Goal: Task Accomplishment & Management: Complete application form

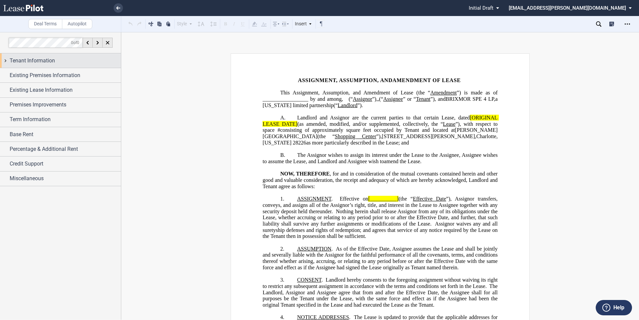
click at [69, 64] on div "Tenant Information" at bounding box center [65, 61] width 111 height 8
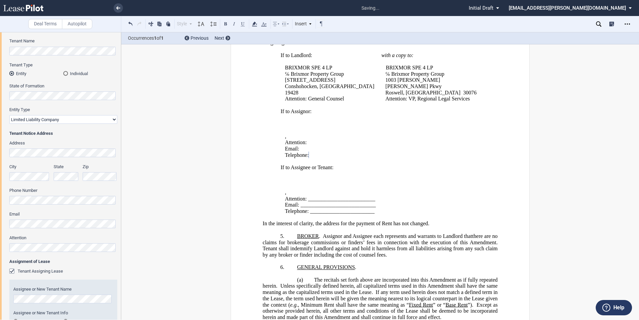
scroll to position [111, 0]
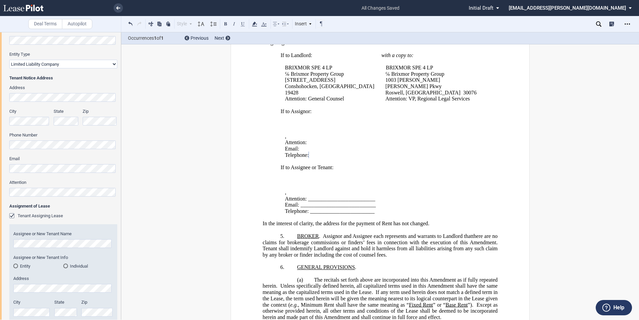
click at [20, 266] on md-radio-button "Entity" at bounding box center [38, 266] width 50 height 6
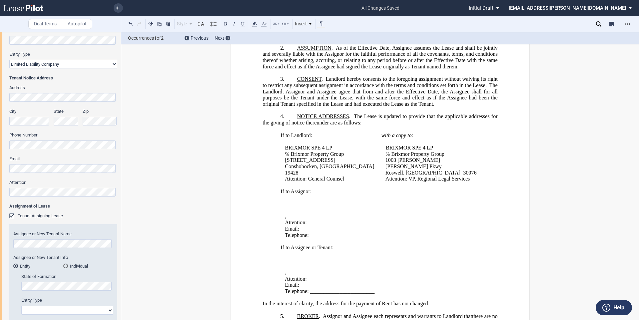
scroll to position [0, 0]
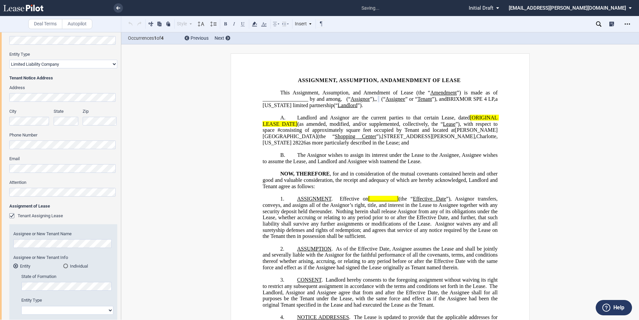
click at [68, 308] on select "Corporation Limited Liability Company General Partnership Limited Partnership O…" at bounding box center [67, 310] width 92 height 9
select select "limited liability company"
click at [21, 306] on select "Corporation Limited Liability Company General Partnership Limited Partnership O…" at bounding box center [67, 310] width 92 height 9
click at [86, 67] on select "Corporation Limited Liability Company General Partnership Limited Partnership O…" at bounding box center [63, 64] width 108 height 9
select select "Other"
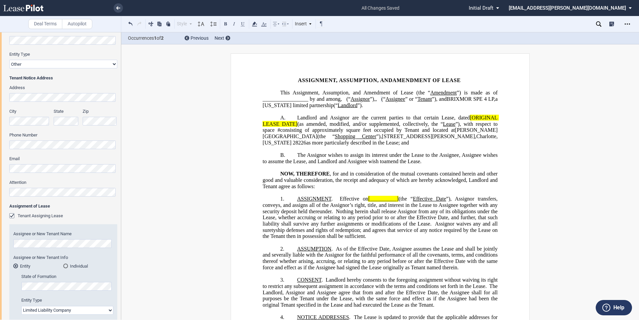
click at [9, 60] on select "Corporation Limited Liability Company General Partnership Limited Partnership O…" at bounding box center [63, 64] width 108 height 9
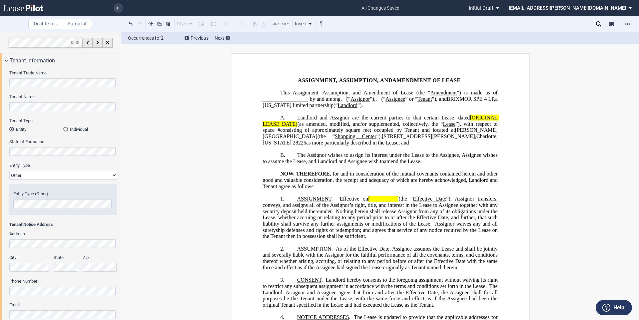
click at [0, 147] on html ".bocls-1{fill:#26354a;fill-rule:evenodd} Loading... × all changes saved Pending…" at bounding box center [319, 160] width 639 height 320
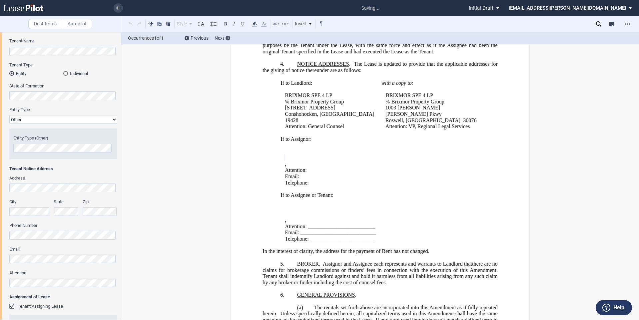
scroll to position [262, 0]
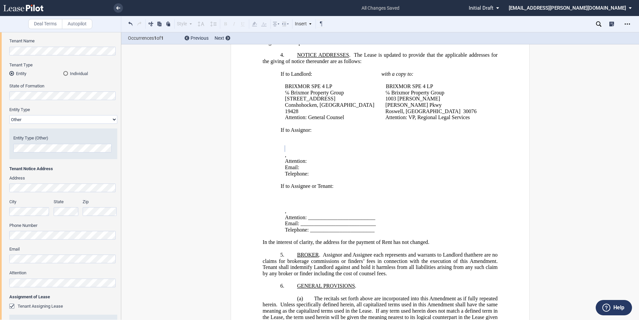
click at [0, 181] on html ".bocls-1{fill:#26354a;fill-rule:evenodd} Loading... × all changes saved Pending…" at bounding box center [319, 160] width 639 height 320
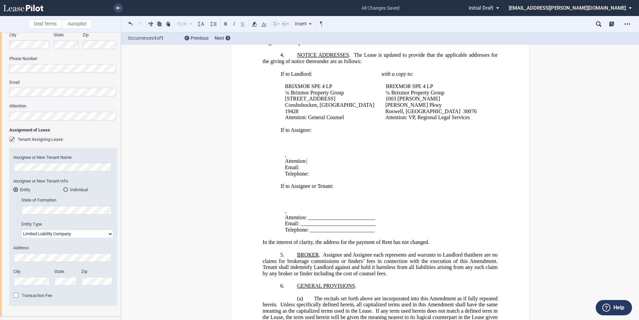
scroll to position [278, 0]
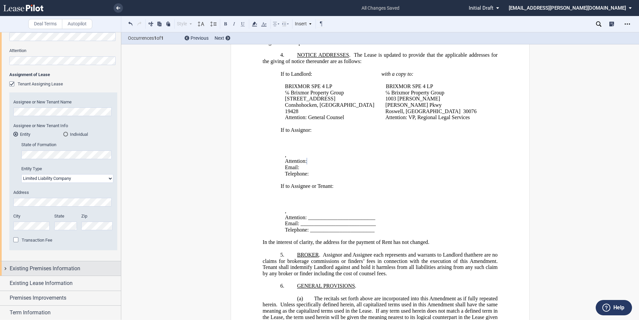
click at [69, 274] on div "Existing Premises Information" at bounding box center [60, 268] width 121 height 14
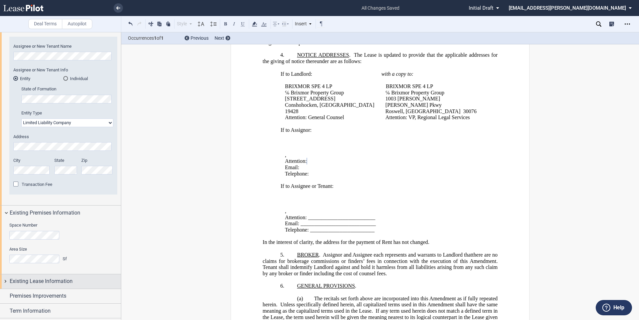
click at [69, 279] on span "Existing Lease Information" at bounding box center [41, 281] width 63 height 8
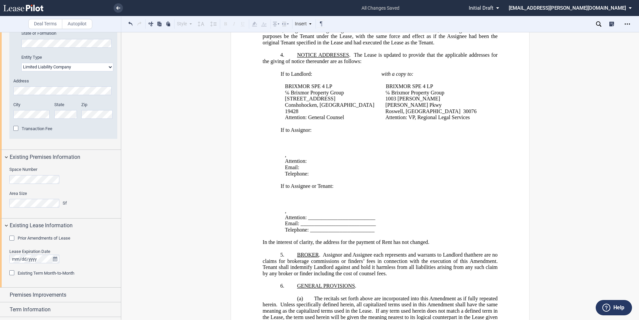
scroll to position [444, 0]
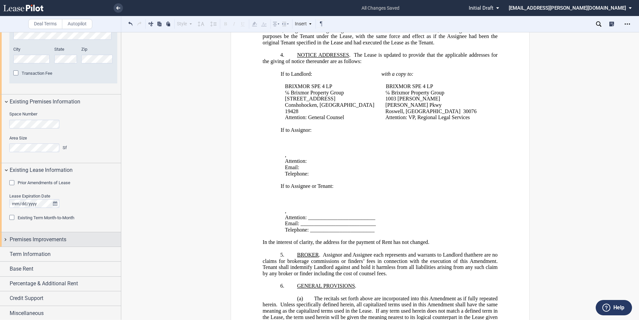
click at [60, 236] on span "Premises Improvements" at bounding box center [38, 239] width 57 height 8
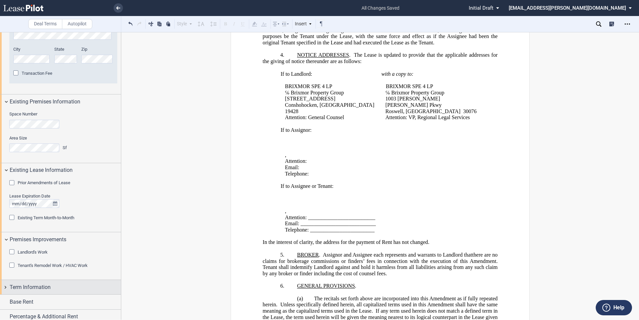
click at [40, 285] on span "Term Information" at bounding box center [30, 287] width 41 height 8
click at [34, 298] on span "Extension of Term" at bounding box center [35, 299] width 34 height 5
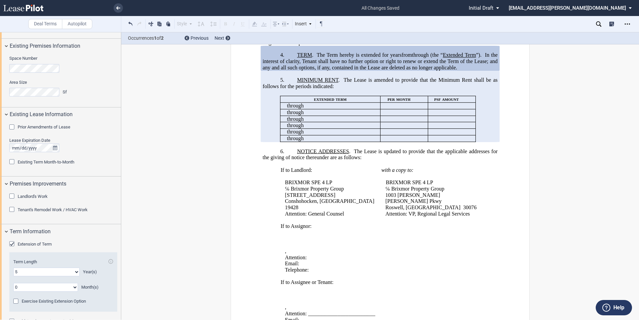
scroll to position [556, 0]
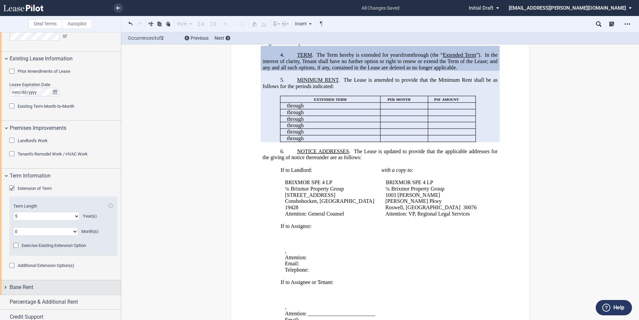
click at [30, 288] on span "Base Rent" at bounding box center [22, 287] width 24 height 8
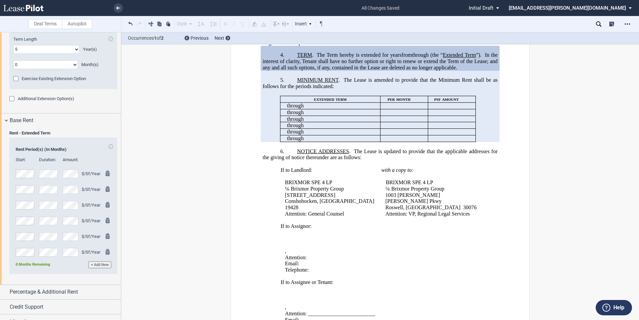
scroll to position [731, 0]
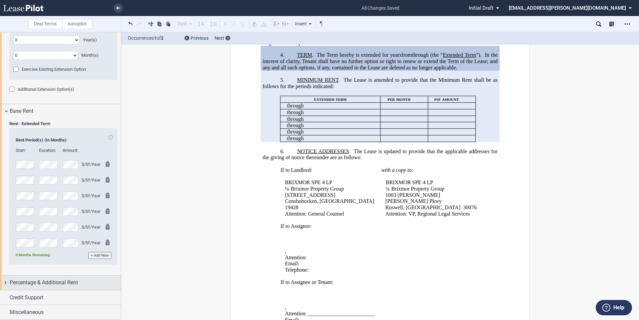
click at [55, 283] on span "Percentage & Additional Rent" at bounding box center [44, 282] width 68 height 8
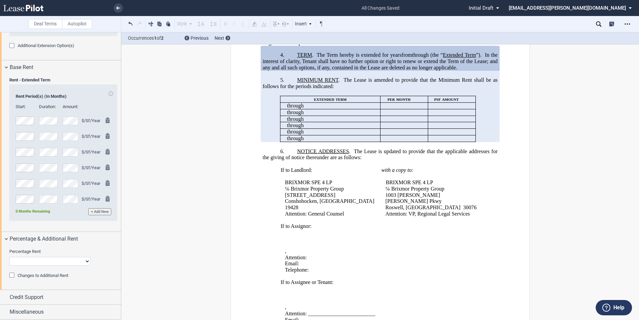
click at [55, 273] on span "Changes to Additional Rent" at bounding box center [43, 275] width 51 height 5
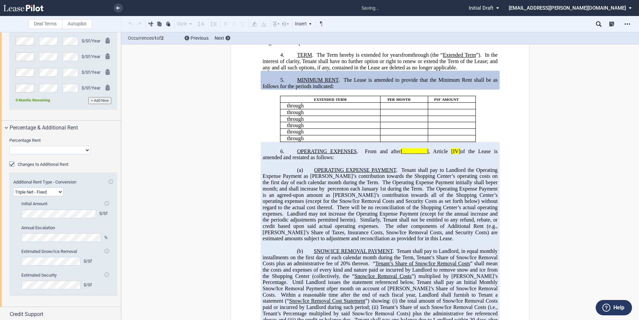
scroll to position [903, 0]
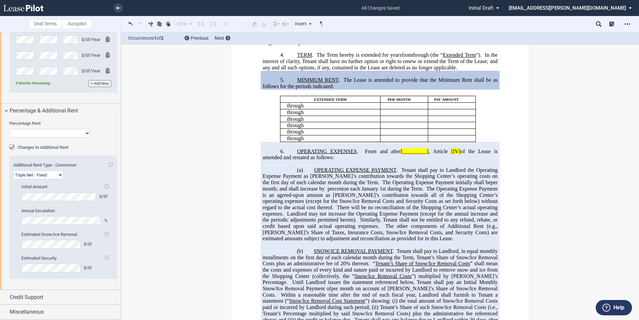
drag, startPoint x: 25, startPoint y: 148, endPoint x: 26, endPoint y: 161, distance: 13.7
click at [25, 148] on span "Changes to Additional Rent" at bounding box center [43, 147] width 51 height 5
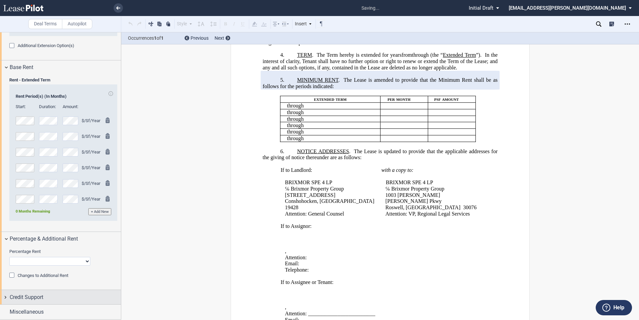
click at [47, 299] on div "Credit Support" at bounding box center [65, 297] width 111 height 8
click at [29, 310] on span "Existing Guarantor" at bounding box center [35, 309] width 34 height 5
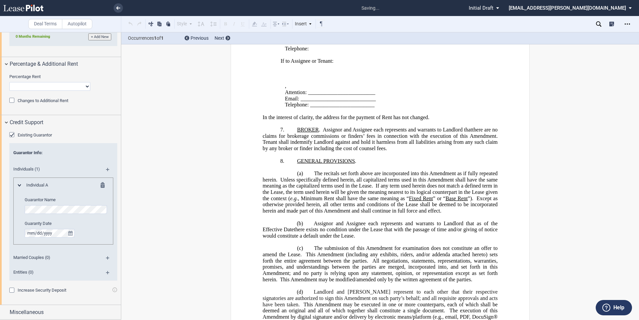
scroll to position [944, 0]
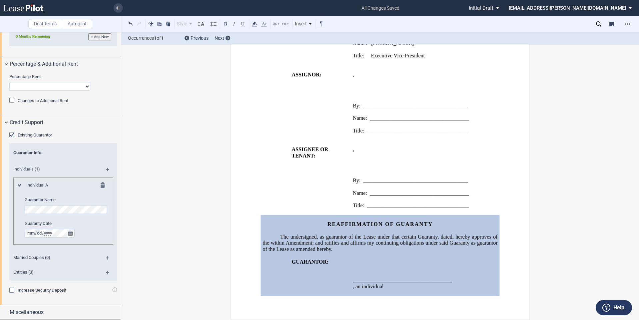
click at [103, 272] on div "Entities (0)" at bounding box center [63, 273] width 108 height 15
drag, startPoint x: 106, startPoint y: 274, endPoint x: 99, endPoint y: 274, distance: 6.7
click at [106, 275] on md-icon at bounding box center [110, 275] width 9 height 8
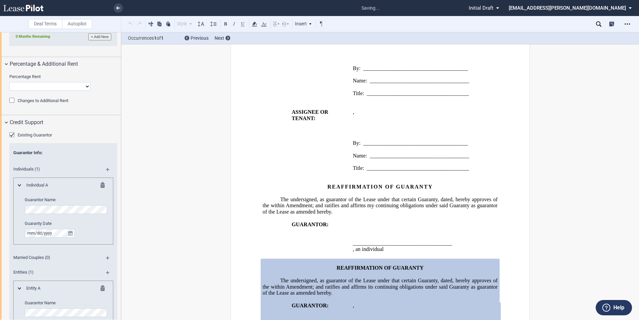
scroll to position [1055, 0]
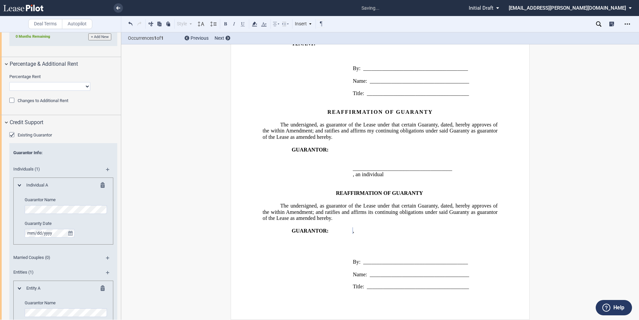
scroll to position [1071, 0]
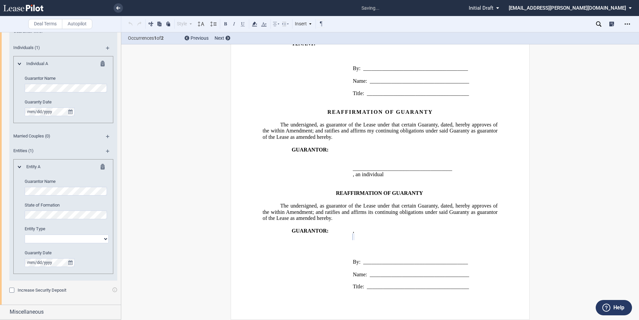
click at [43, 234] on select "Corporation Limited Liability Company General Partnership Limited Partnership O…" at bounding box center [67, 238] width 84 height 9
select select "Other"
click at [25, 234] on select "Corporation Limited Liability Company General Partnership Limited Partnership O…" at bounding box center [67, 238] width 84 height 9
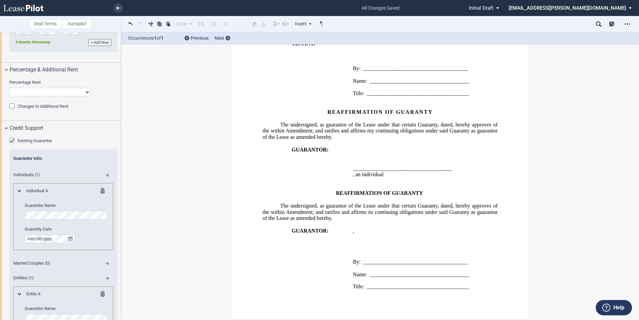
scroll to position [1095, 0]
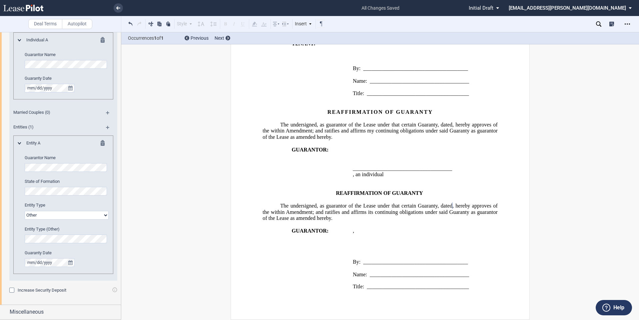
click at [99, 144] on div at bounding box center [96, 144] width 16 height 8
click at [102, 143] on md-icon at bounding box center [105, 144] width 8 height 8
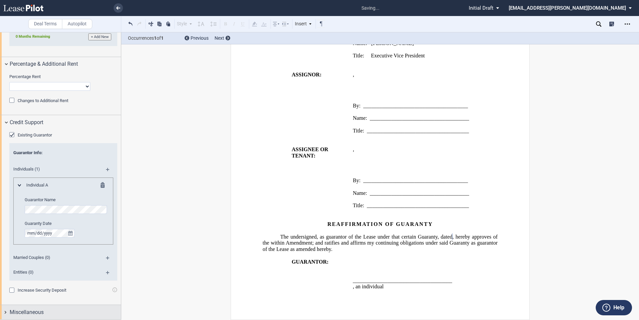
click at [30, 307] on div "Miscellaneous" at bounding box center [60, 312] width 121 height 14
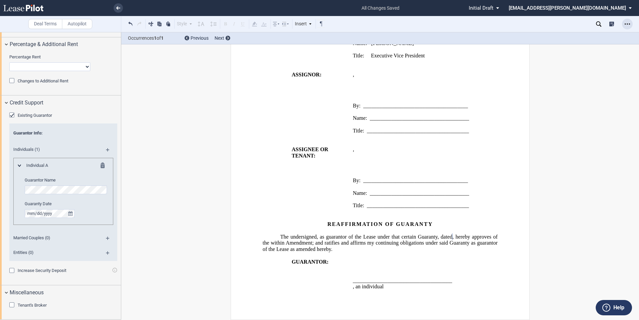
click at [628, 23] on icon "Open Lease options menu" at bounding box center [627, 23] width 5 height 5
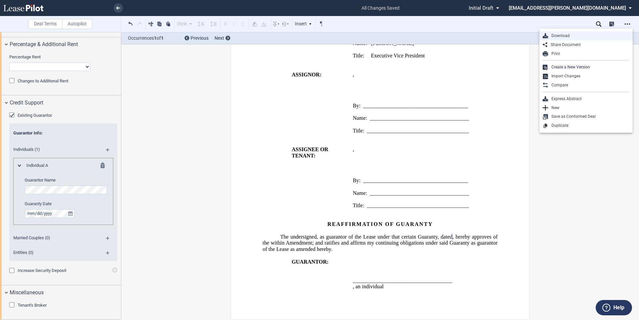
click at [576, 36] on div "Download" at bounding box center [588, 36] width 81 height 6
